Goal: Check status: Check status

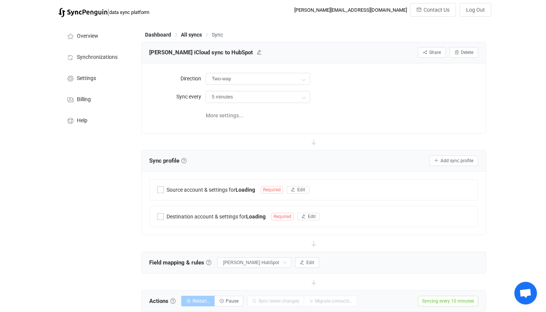
type input "iCloud → HubSpot"
type input "10 minutes"
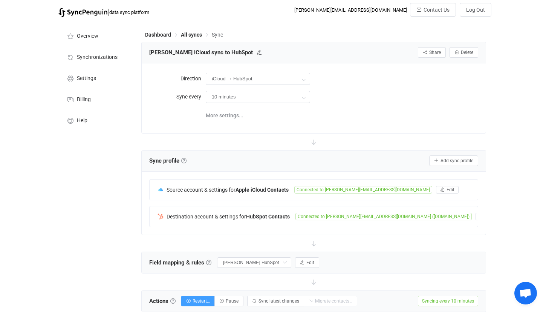
click at [190, 38] on div "Dashboard All syncs Sync" at bounding box center [313, 36] width 345 height 11
click at [192, 32] on span "All syncs" at bounding box center [191, 35] width 21 height 6
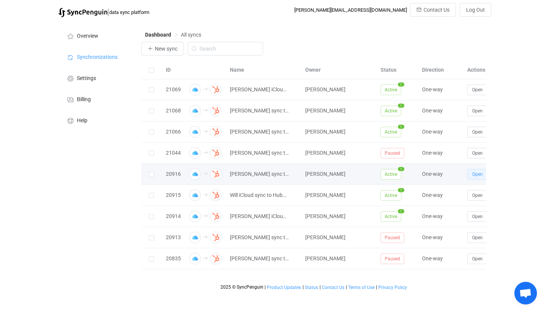
click at [477, 177] on button "Open" at bounding box center [477, 174] width 20 height 11
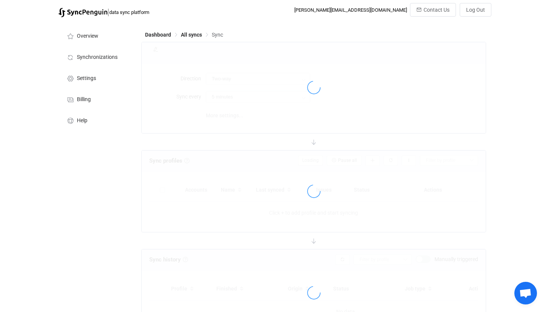
type input "iCloud → HubSpot"
type input "1 hour"
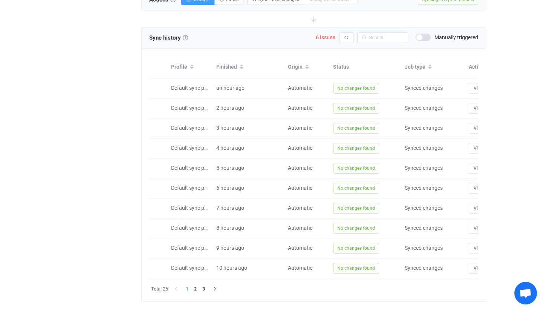
scroll to position [304, 0]
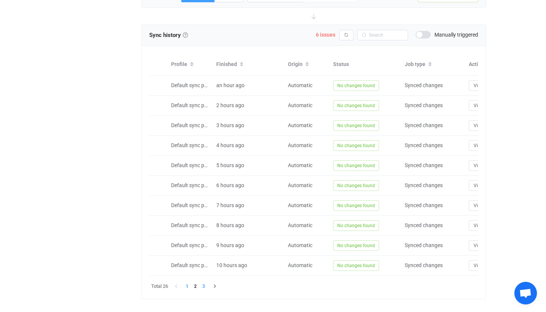
click at [203, 290] on li "3" at bounding box center [204, 286] width 8 height 8
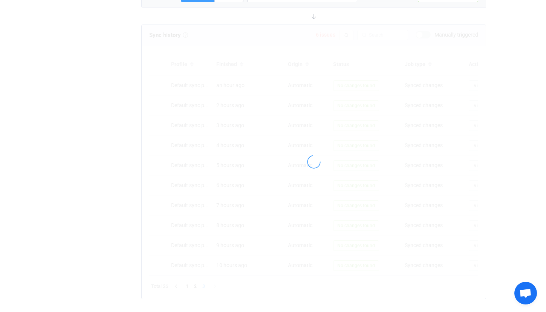
scroll to position [241, 0]
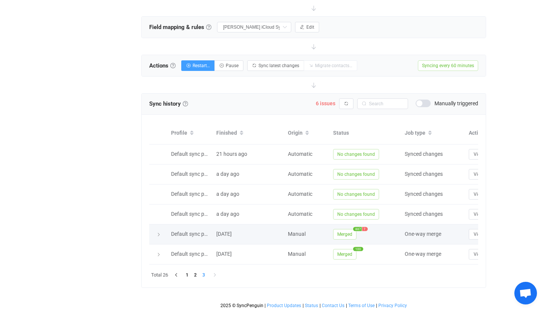
click at [165, 230] on div at bounding box center [158, 234] width 18 height 8
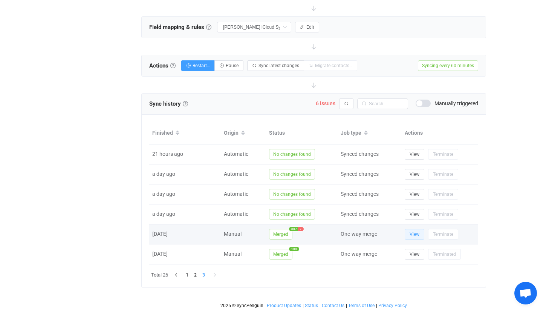
scroll to position [0, 64]
click at [415, 231] on span "View" at bounding box center [415, 233] width 10 height 5
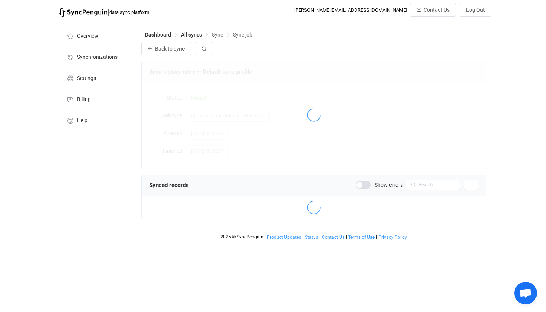
scroll to position [827, 0]
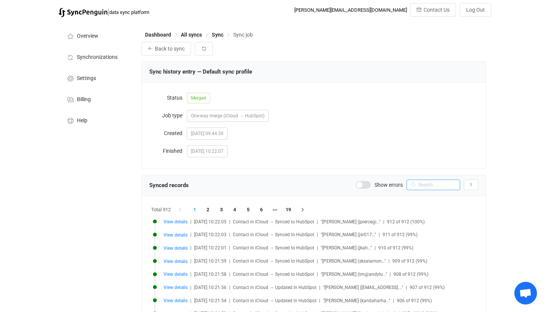
click at [433, 185] on input "text" at bounding box center [434, 184] width 54 height 11
type input "rdelano"
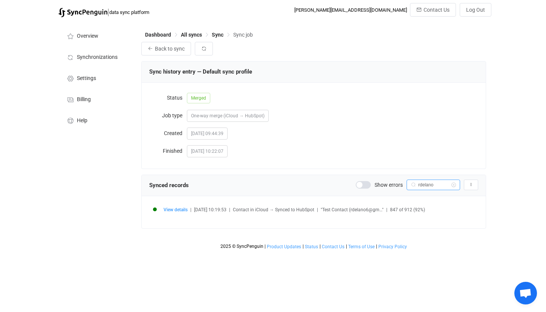
scroll to position [0, 0]
click at [175, 211] on span "View details" at bounding box center [176, 209] width 24 height 5
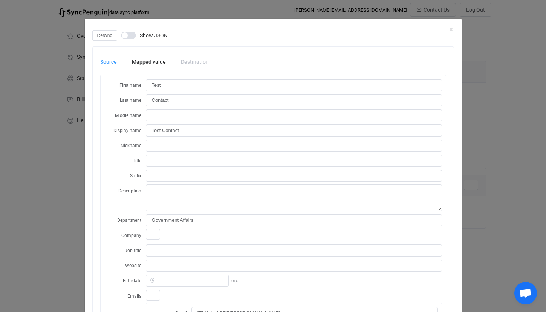
click at [451, 27] on div "dialog" at bounding box center [273, 24] width 377 height 11
click at [449, 28] on icon "Close" at bounding box center [451, 29] width 6 height 6
